Goal: Transaction & Acquisition: Purchase product/service

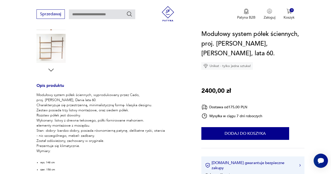
scroll to position [157, 0]
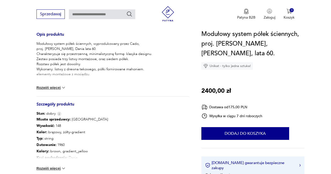
scroll to position [210, 0]
click at [62, 168] on img at bounding box center [63, 167] width 5 height 5
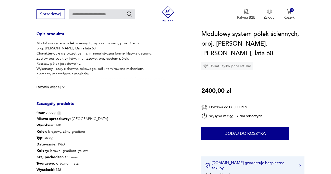
click at [48, 85] on button "Rozwiń więcej" at bounding box center [51, 87] width 30 height 5
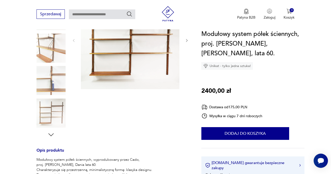
scroll to position [94, 0]
